Goal: Task Accomplishment & Management: Complete application form

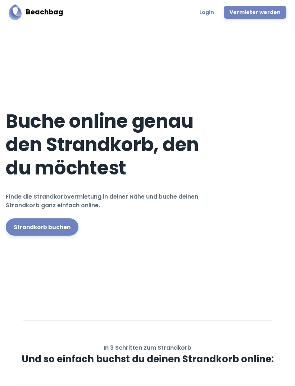
click at [245, 12] on link "Vermieter werden" at bounding box center [254, 12] width 63 height 13
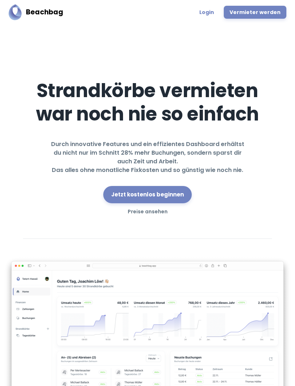
click at [136, 193] on link "Jetzt kostenlos beginnen" at bounding box center [147, 194] width 88 height 17
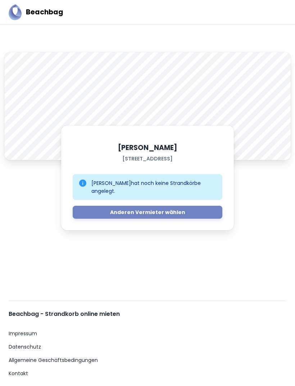
click at [120, 198] on div "[PERSON_NAME] hat noch keine Strandkörbe angelegt." at bounding box center [153, 187] width 125 height 22
click at [88, 281] on div "A Maximilian [STREET_ADDRESS][PERSON_NAME], SH, DE [PERSON_NAME] hat noch keine…" at bounding box center [147, 158] width 295 height 267
click at [14, 10] on img at bounding box center [15, 12] width 13 height 16
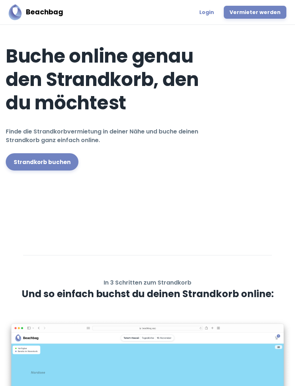
scroll to position [63, 0]
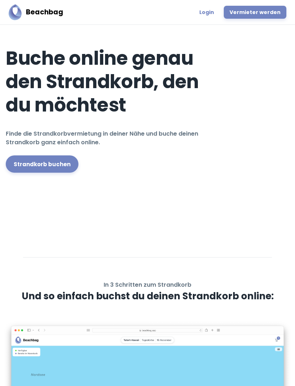
click at [211, 10] on link "Login" at bounding box center [206, 12] width 23 height 13
